Goal: Information Seeking & Learning: Learn about a topic

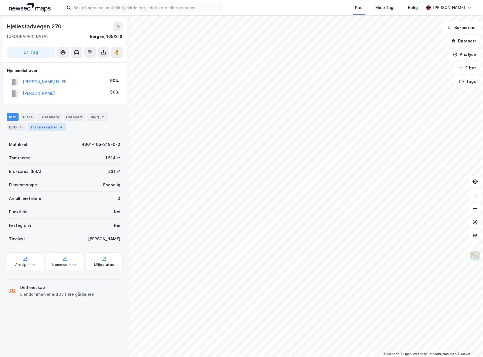
click at [46, 125] on div "Transaksjoner 4" at bounding box center [47, 127] width 38 height 8
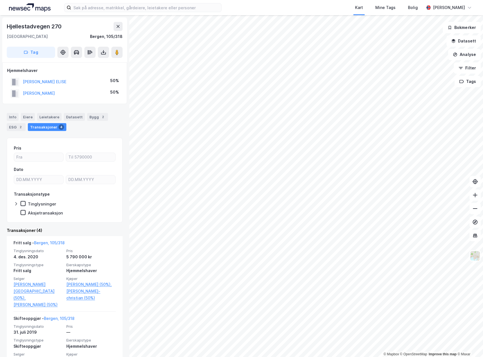
drag, startPoint x: 71, startPoint y: 92, endPoint x: 22, endPoint y: 92, distance: 49.2
click at [22, 92] on div "[PERSON_NAME]-CHRISTIAN 50%" at bounding box center [64, 94] width 115 height 12
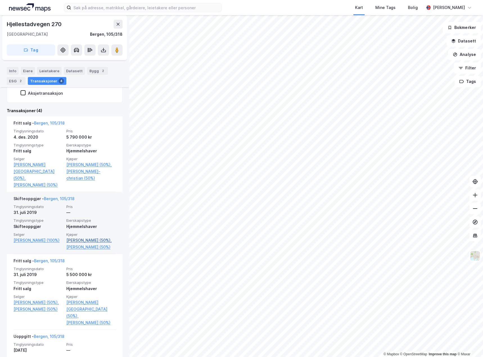
scroll to position [119, 0]
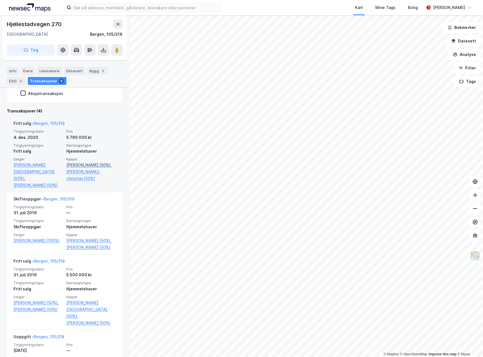
click at [73, 165] on link "[PERSON_NAME] (50%)," at bounding box center [90, 165] width 49 height 7
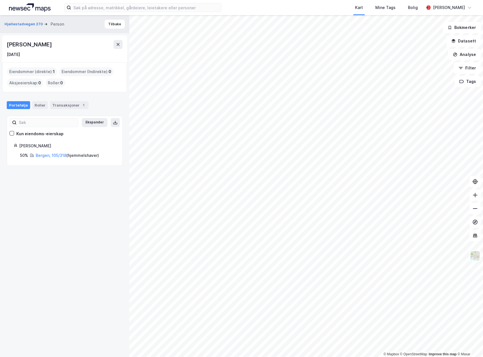
drag, startPoint x: 66, startPoint y: 45, endPoint x: 9, endPoint y: 45, distance: 57.3
click at [9, 45] on div "[PERSON_NAME]" at bounding box center [65, 44] width 116 height 9
click at [18, 25] on button "Hjellestadvegen 270" at bounding box center [24, 24] width 40 height 6
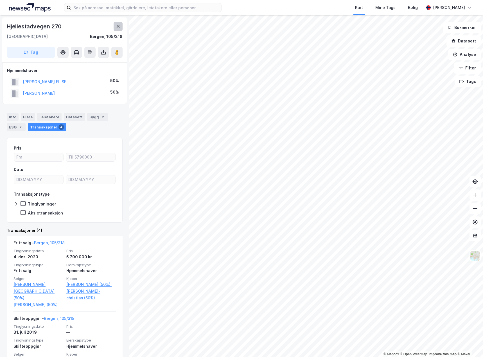
click at [119, 30] on button at bounding box center [117, 26] width 9 height 9
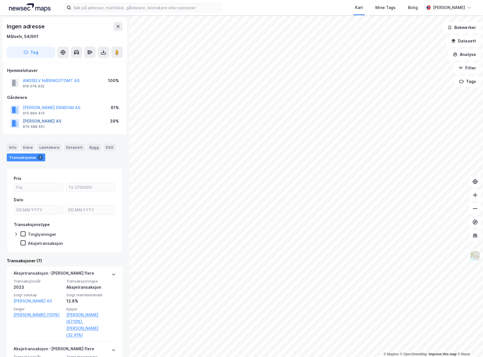
click at [0, 0] on button "[PERSON_NAME] AS" at bounding box center [0, 0] width 0 height 0
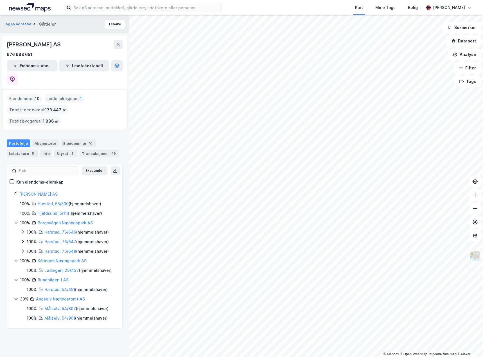
drag, startPoint x: 62, startPoint y: 44, endPoint x: 8, endPoint y: 44, distance: 53.1
click at [8, 44] on div "[PERSON_NAME] AS" at bounding box center [65, 44] width 116 height 9
copy div "[PERSON_NAME] AS"
click at [101, 7] on input at bounding box center [146, 7] width 150 height 8
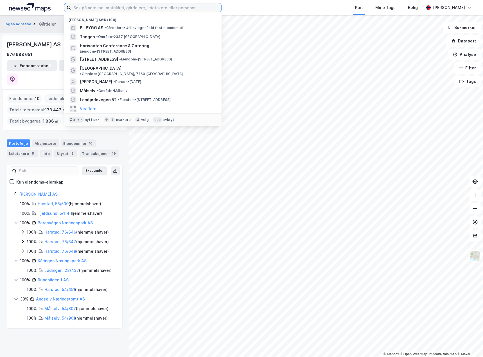
paste input "[STREET_ADDRESS]"
type input "[STREET_ADDRESS]"
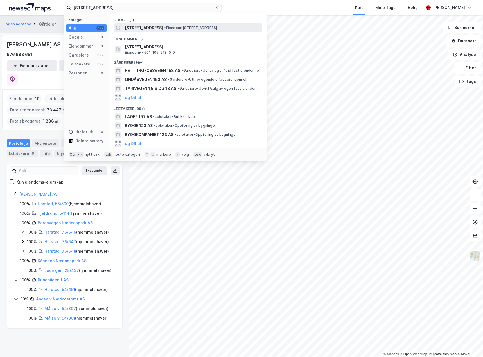
click at [135, 29] on span "[STREET_ADDRESS]" at bounding box center [144, 27] width 38 height 7
